Goal: Information Seeking & Learning: Learn about a topic

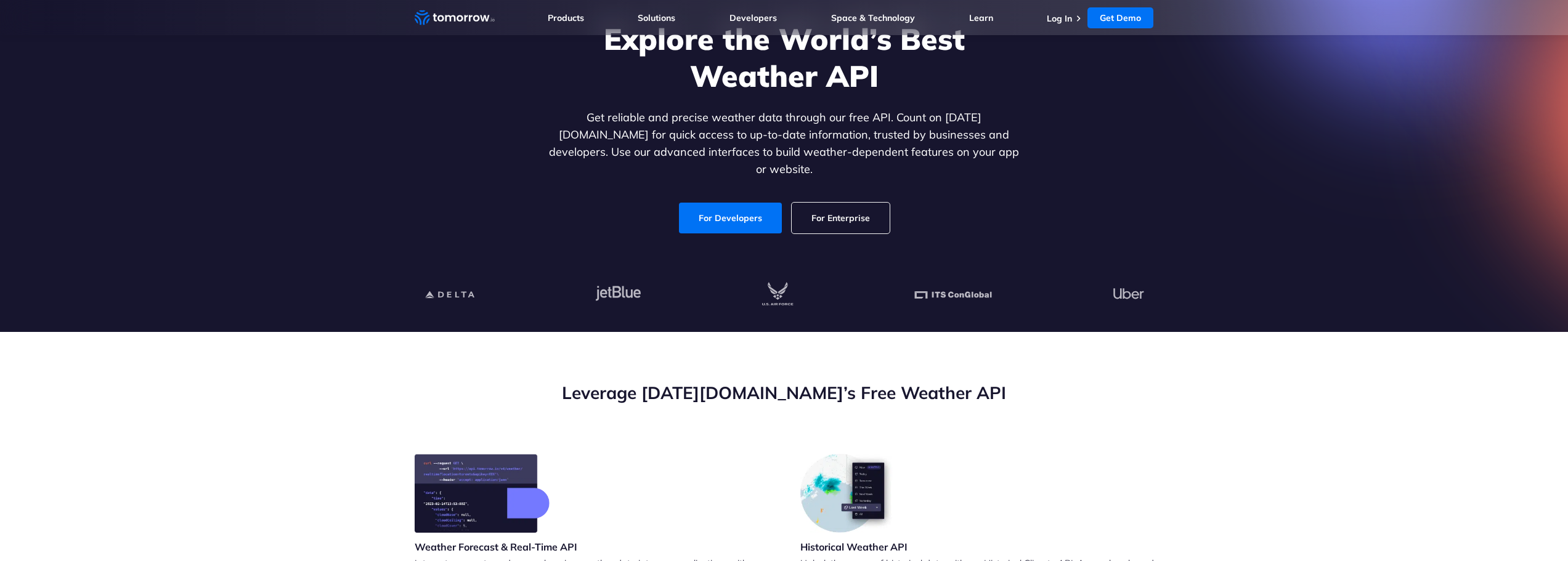
scroll to position [185, 0]
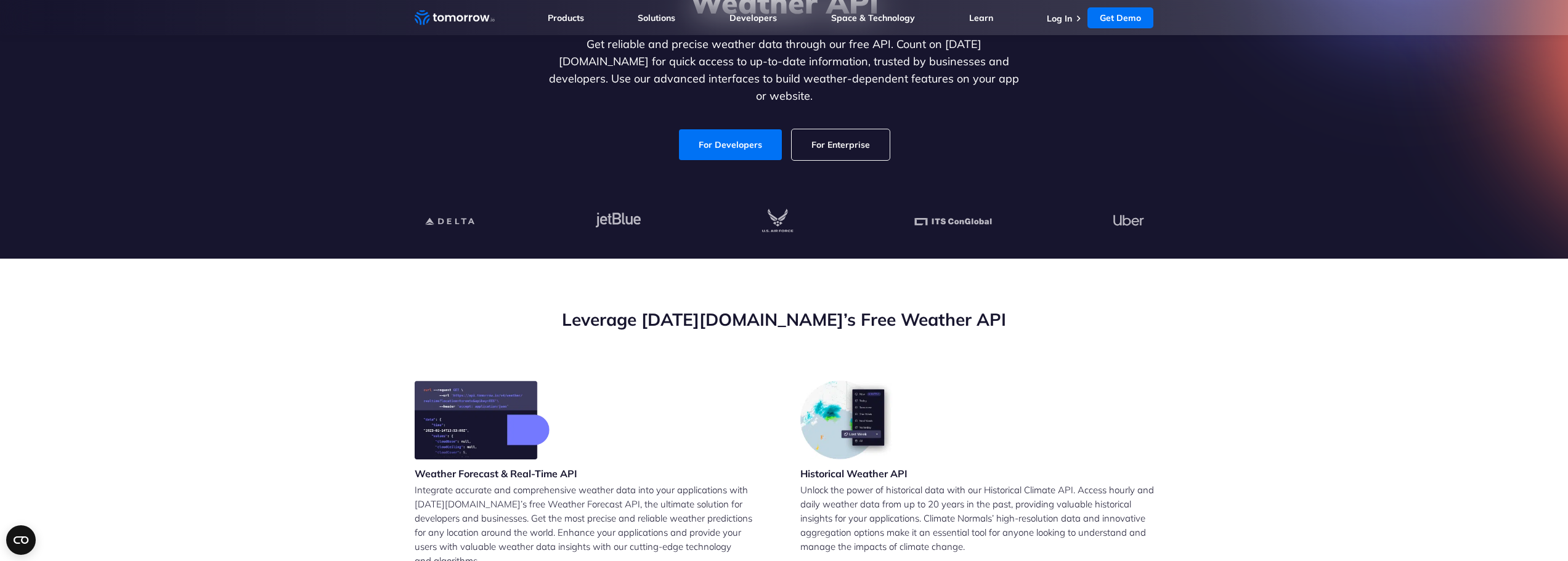
click at [844, 142] on link "For Enterprise" at bounding box center [840, 144] width 98 height 30
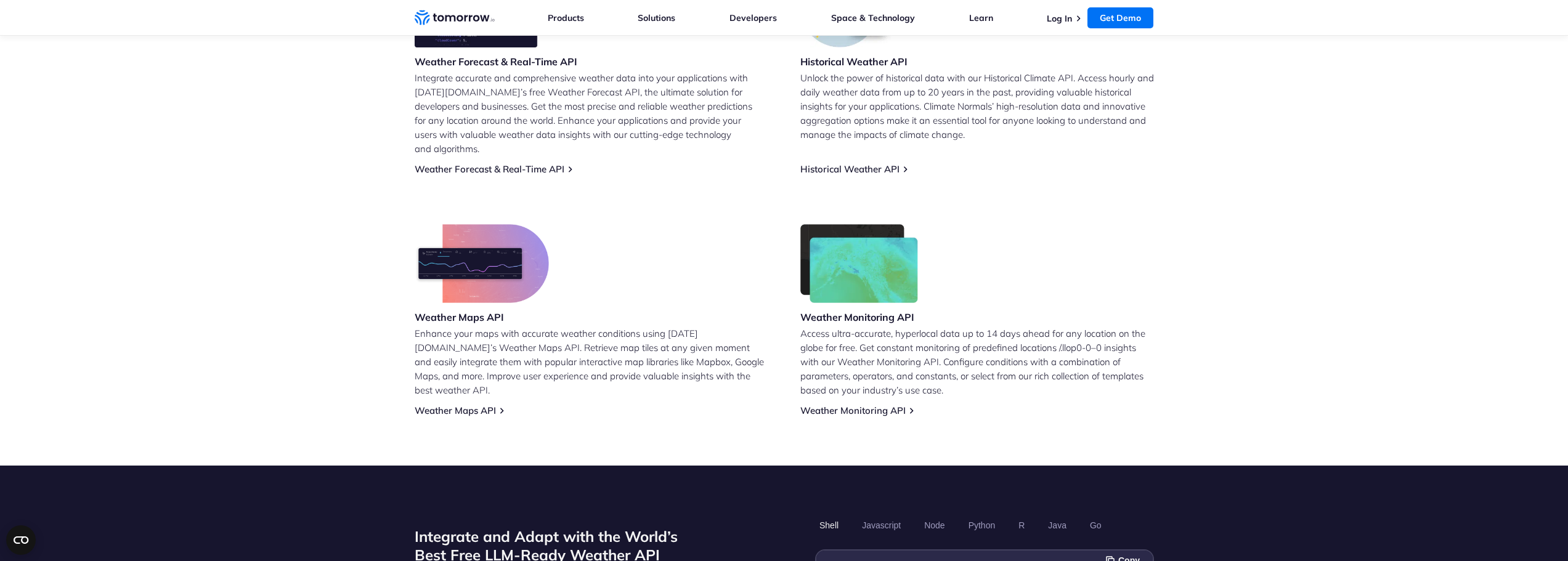
scroll to position [616, 0]
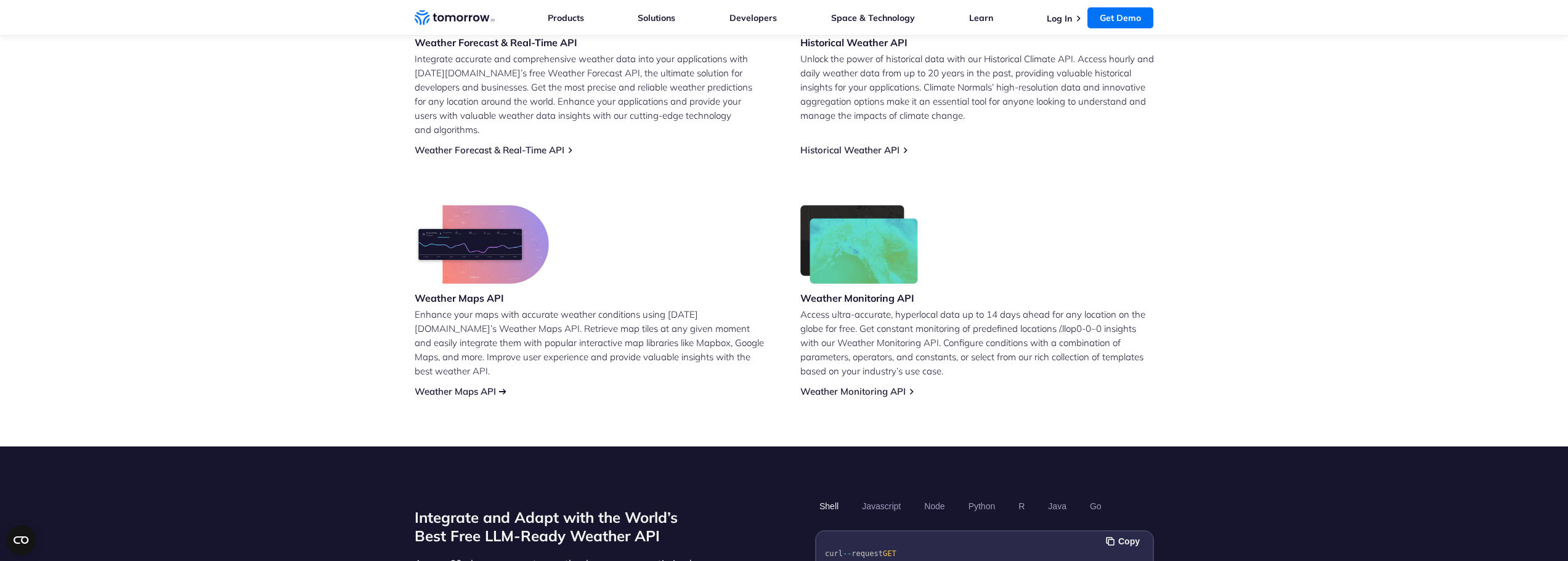
click at [444, 386] on link "Weather Maps API" at bounding box center [455, 392] width 81 height 12
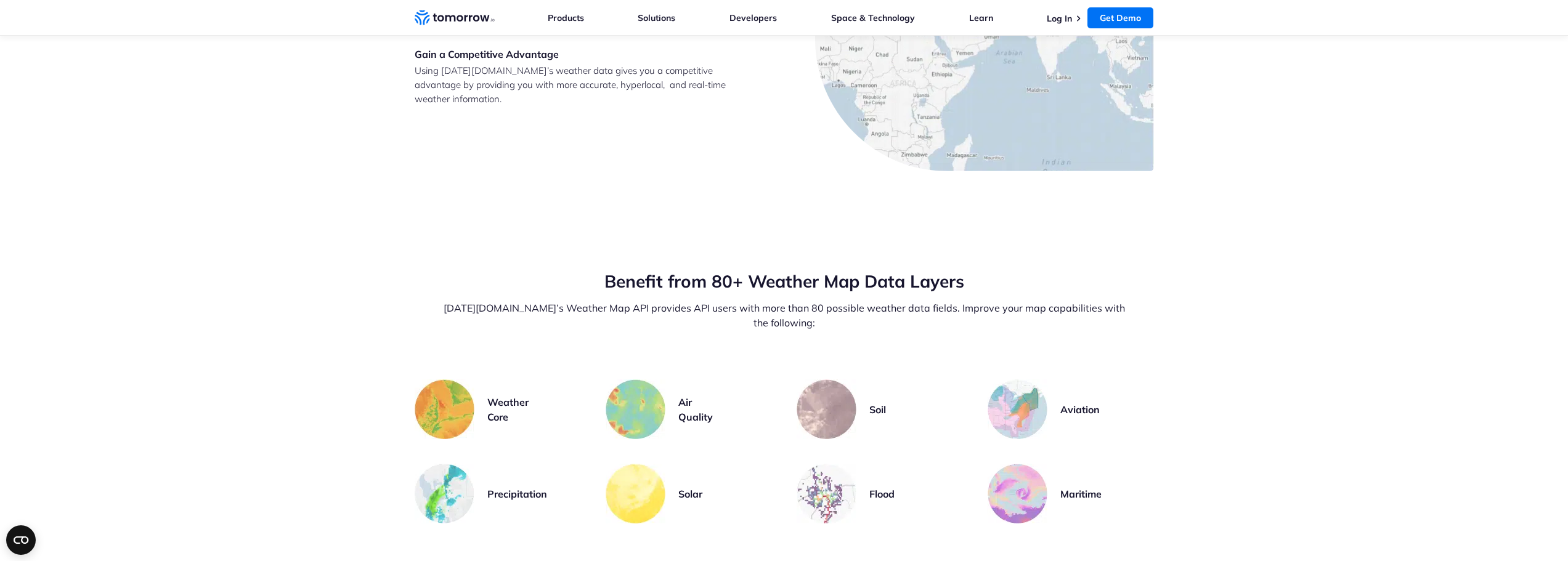
scroll to position [2464, 0]
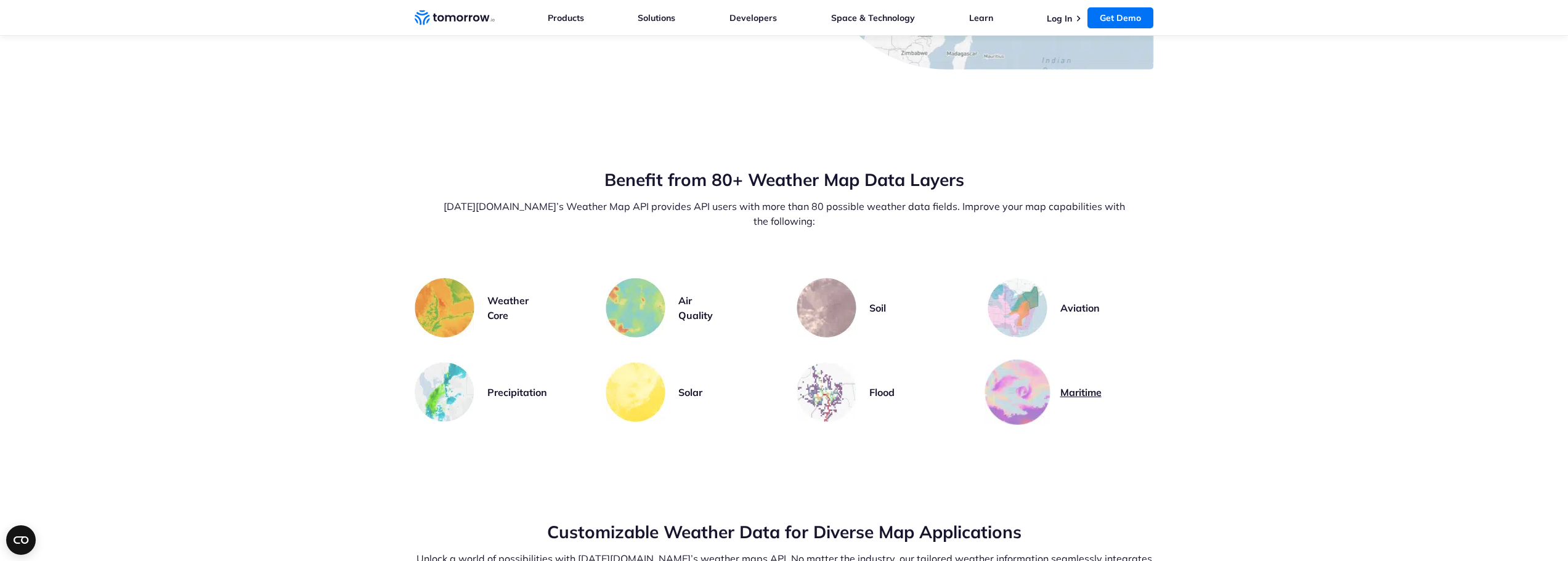
click at [1036, 361] on img at bounding box center [1017, 392] width 66 height 66
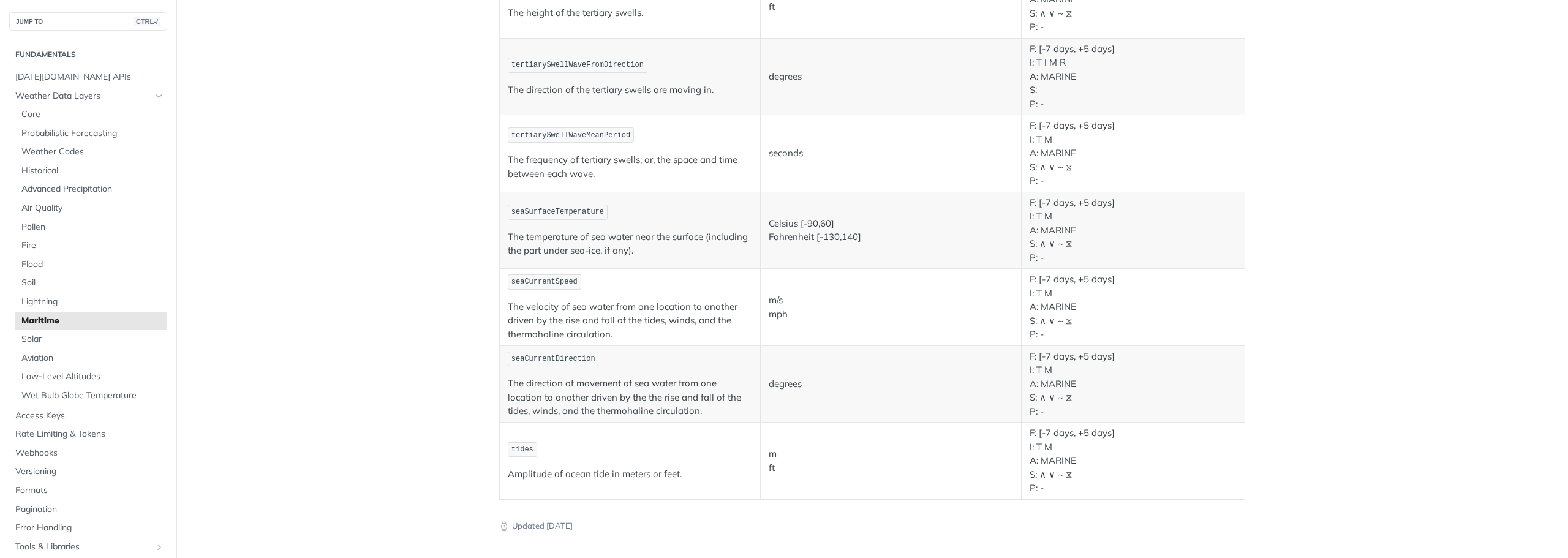
scroll to position [1078, 0]
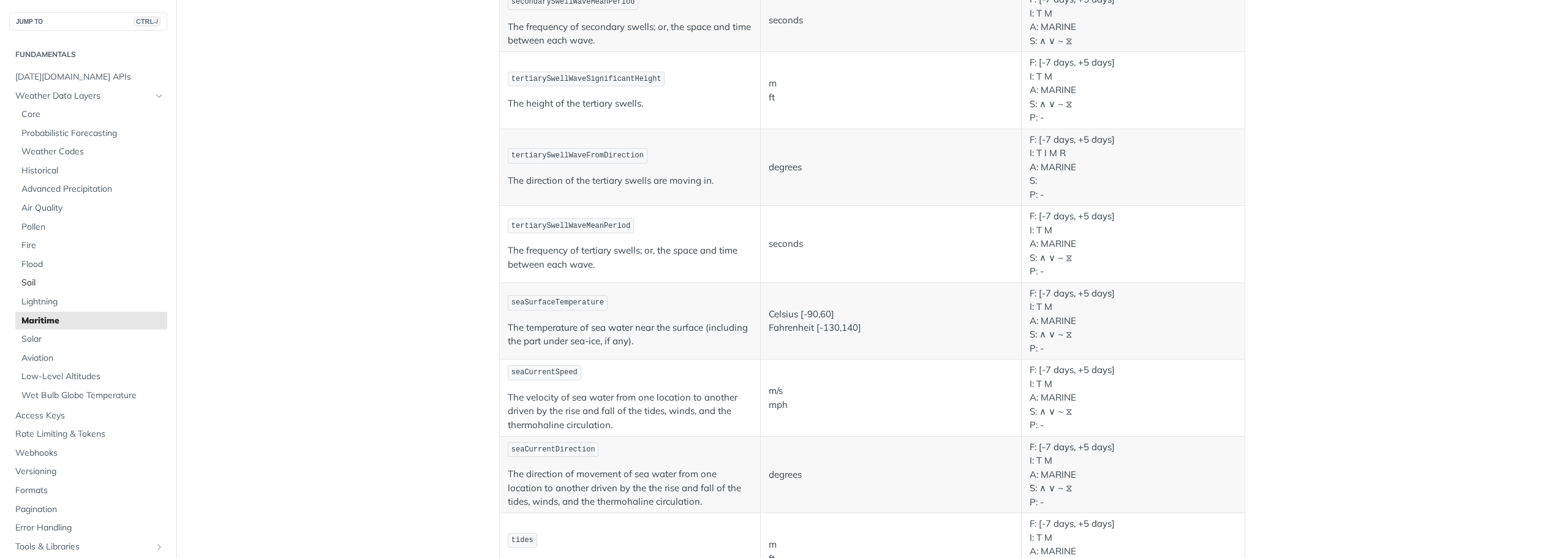
click at [30, 288] on span "Soil" at bounding box center [93, 282] width 143 height 12
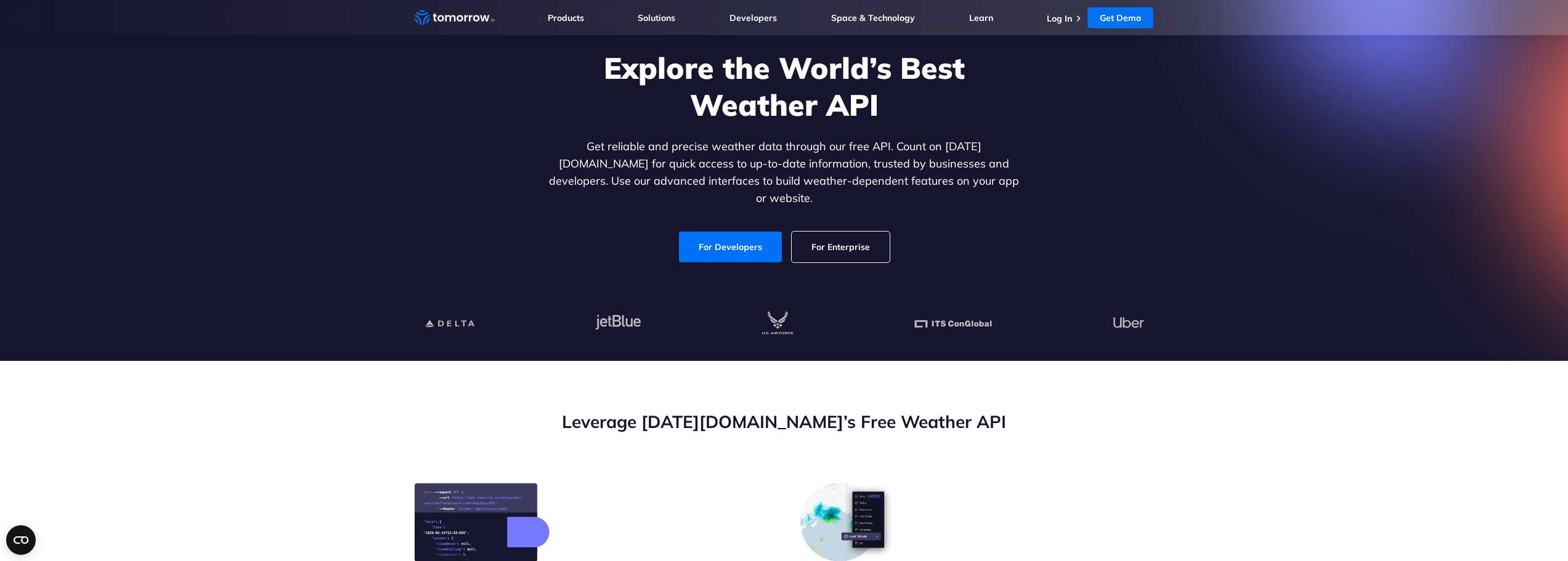
scroll to position [62, 0]
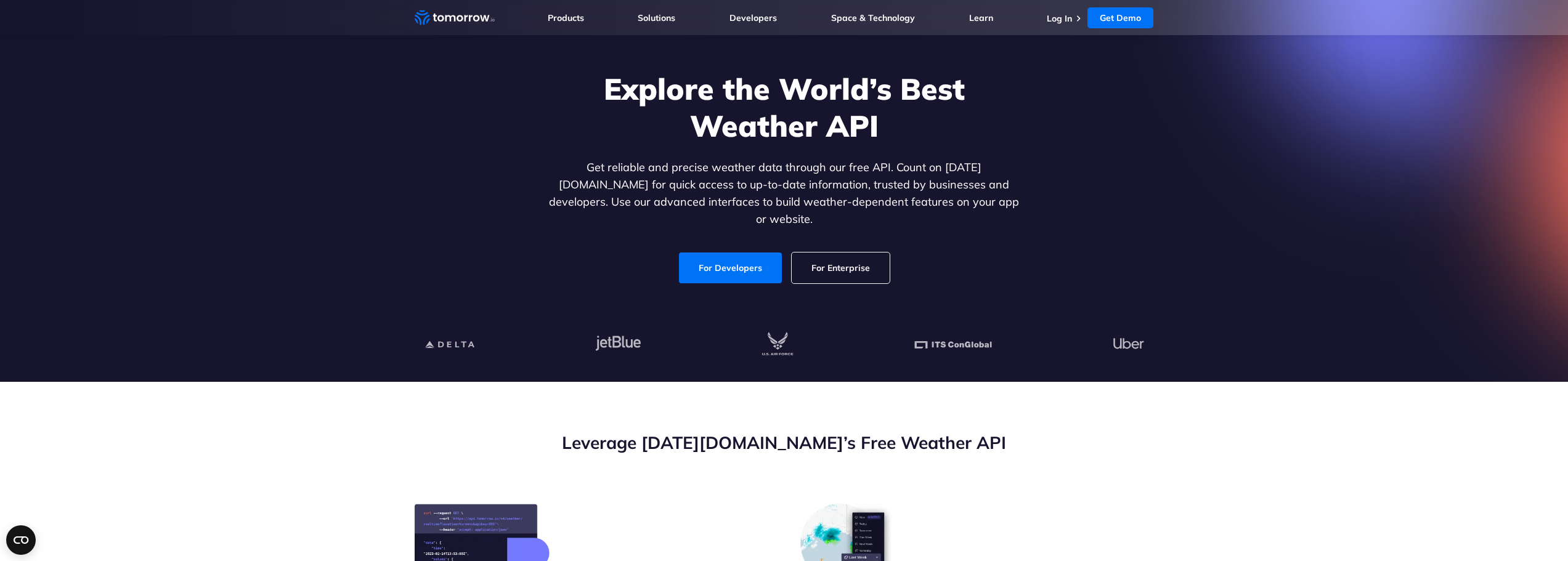
click at [862, 252] on link "For Enterprise" at bounding box center [840, 267] width 98 height 30
